Goal: Find specific page/section: Find specific page/section

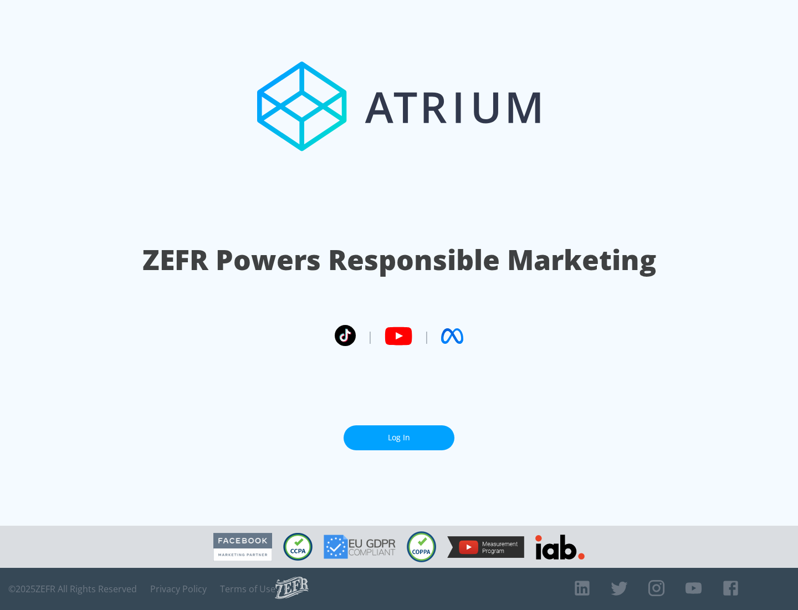
click at [399, 437] on link "Log In" at bounding box center [399, 437] width 111 height 25
